Goal: Task Accomplishment & Management: Manage account settings

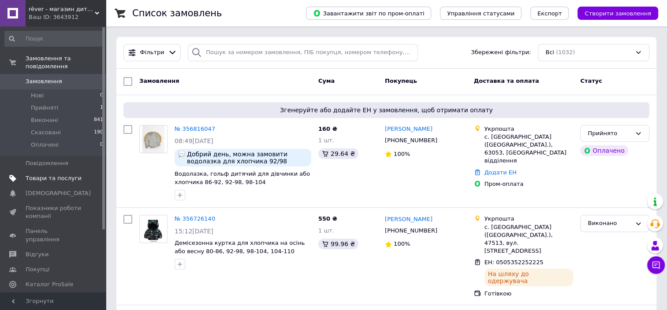
click at [72, 175] on span "Товари та послуги" at bounding box center [54, 179] width 56 height 8
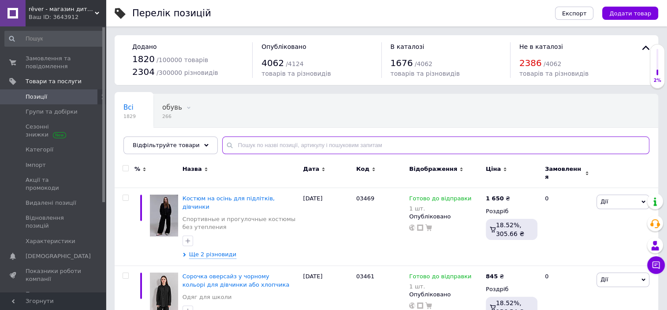
click at [261, 145] on input "text" at bounding box center [435, 146] width 427 height 18
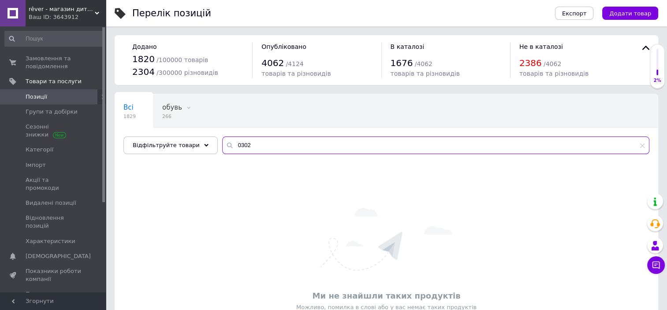
click at [253, 139] on input "0302" at bounding box center [435, 146] width 427 height 18
click at [302, 138] on input "0290" at bounding box center [435, 146] width 427 height 18
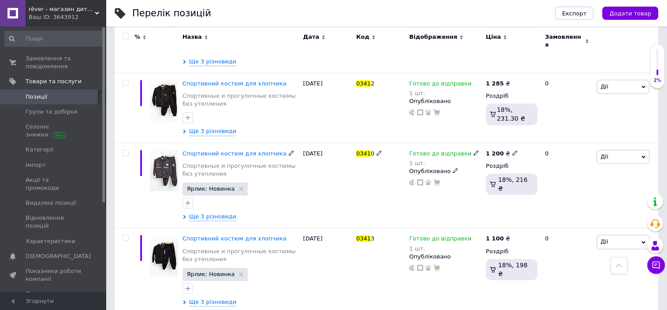
scroll to position [433, 0]
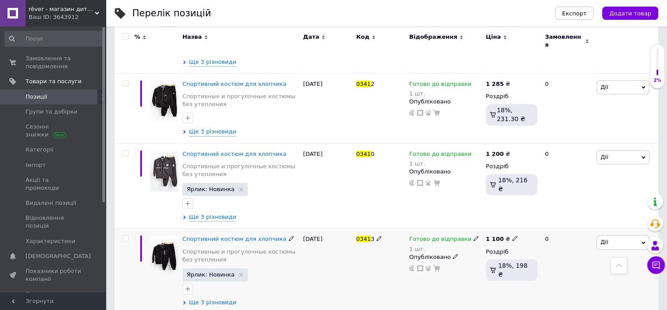
type input "0341"
click at [212, 299] on span "Ще 3 різновиди" at bounding box center [213, 303] width 48 height 8
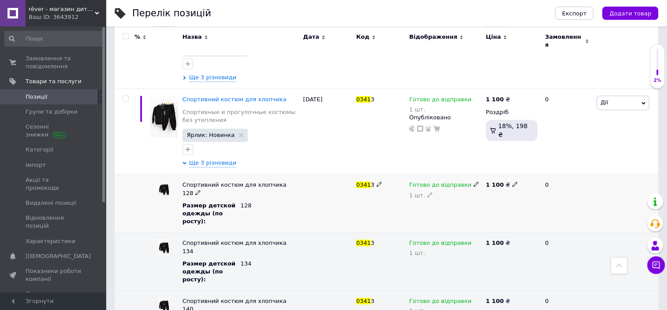
scroll to position [574, 0]
click at [473, 182] on use at bounding box center [475, 184] width 5 height 5
click at [453, 216] on li "Немає в наявності" at bounding box center [443, 222] width 75 height 12
click at [427, 192] on use at bounding box center [429, 194] width 5 height 5
click at [427, 191] on input "1" at bounding box center [445, 200] width 72 height 18
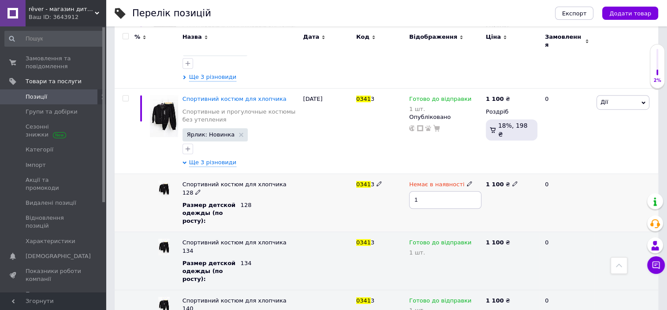
type input "0"
click at [374, 181] on div "0341 3" at bounding box center [380, 185] width 48 height 8
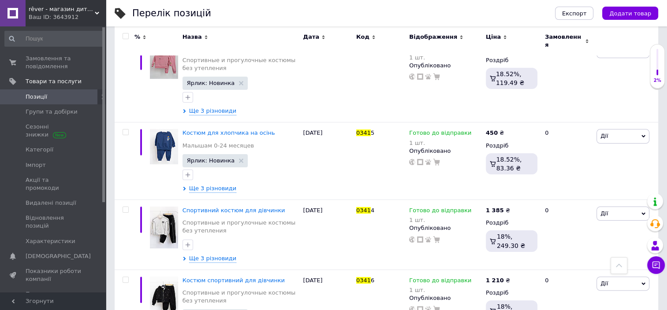
scroll to position [0, 0]
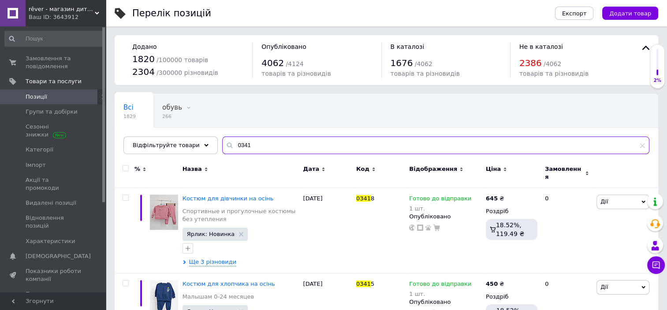
click at [229, 147] on input "0341" at bounding box center [435, 146] width 427 height 18
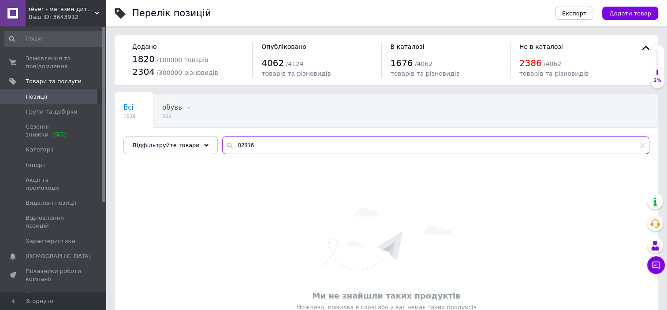
click at [258, 144] on input "02816" at bounding box center [435, 146] width 427 height 18
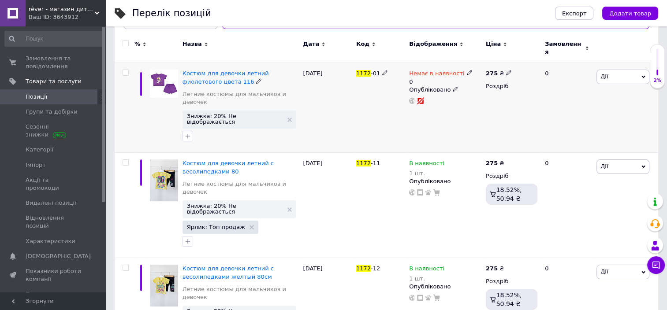
scroll to position [129, 0]
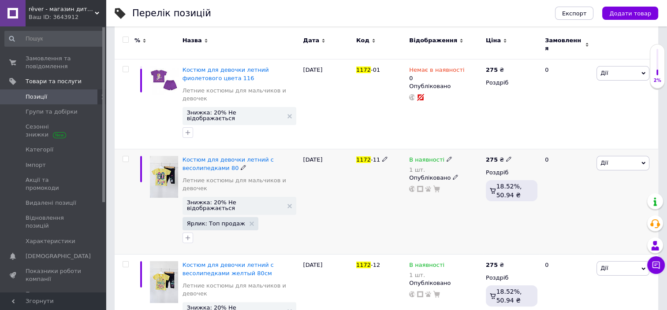
type input "1172"
click at [447, 157] on icon at bounding box center [449, 159] width 5 height 5
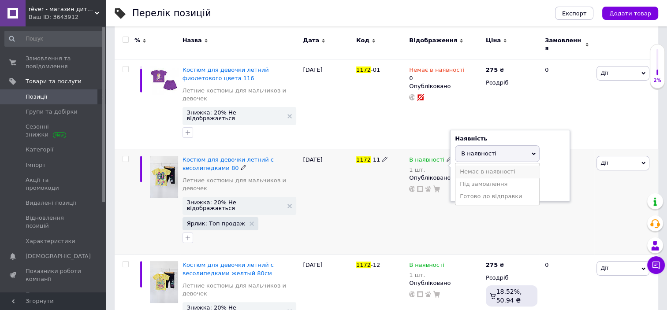
click at [464, 166] on li "Немає в наявності" at bounding box center [497, 172] width 84 height 12
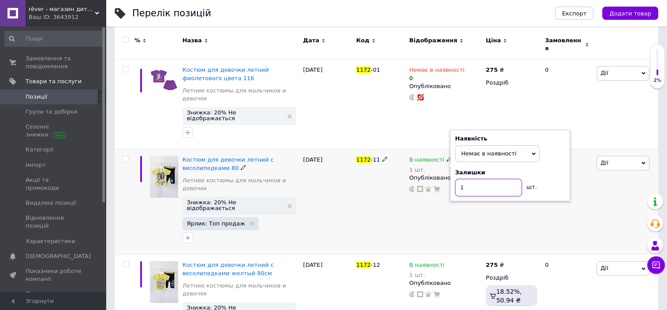
click at [468, 179] on input "1" at bounding box center [488, 188] width 67 height 18
type input "0"
click at [380, 162] on div "1172 -11" at bounding box center [380, 201] width 53 height 105
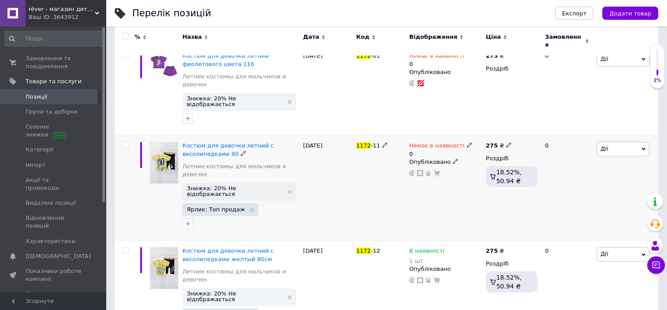
scroll to position [0, 0]
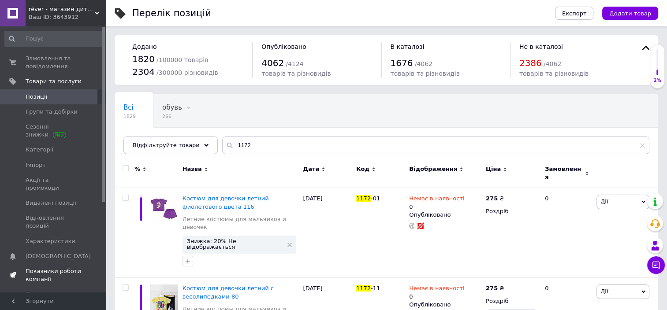
click at [65, 268] on span "Показники роботи компанії" at bounding box center [54, 276] width 56 height 16
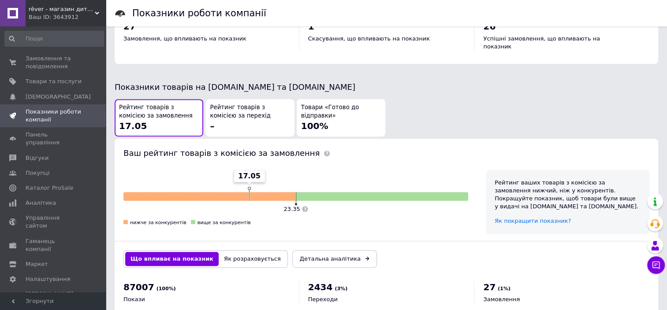
scroll to position [414, 0]
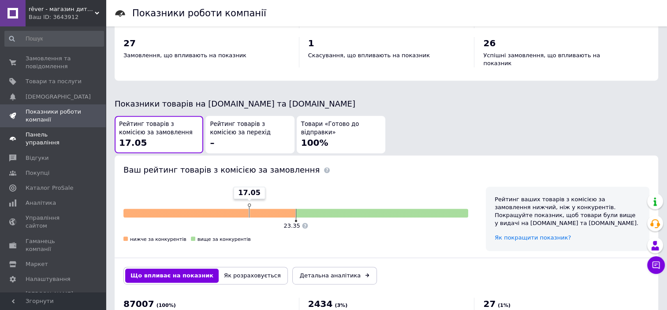
click at [38, 134] on span "Панель управління" at bounding box center [54, 139] width 56 height 16
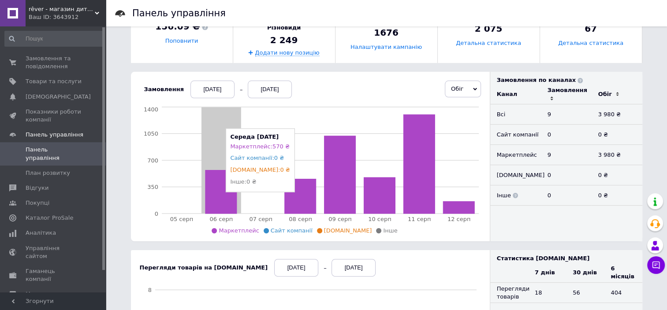
scroll to position [159, 0]
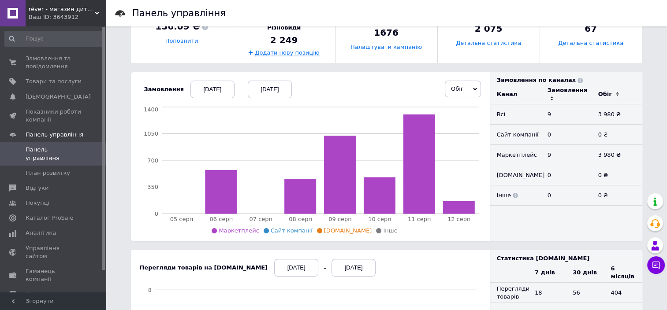
click at [205, 88] on div "[DATE]" at bounding box center [212, 90] width 44 height 18
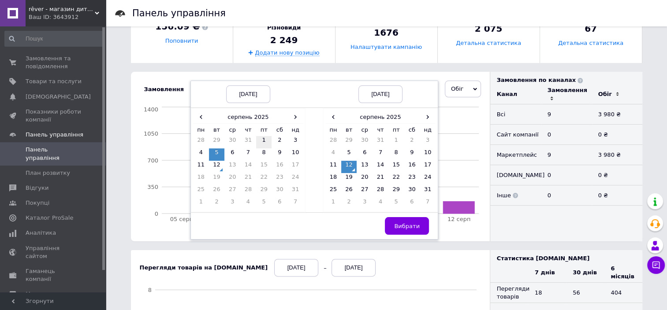
click at [256, 140] on td "1" at bounding box center [264, 142] width 16 height 12
click at [391, 222] on button "Вибрати" at bounding box center [407, 226] width 44 height 18
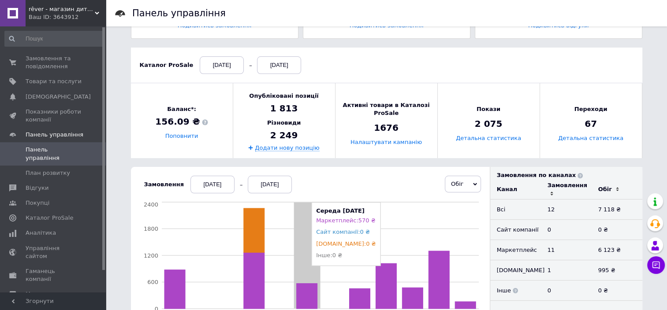
scroll to position [0, 0]
